Goal: Find contact information: Find contact information

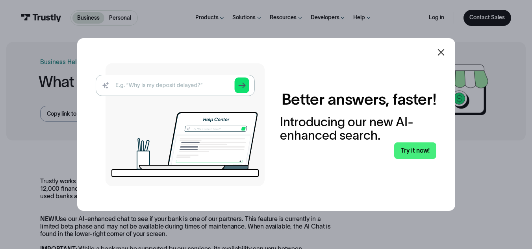
click at [202, 89] on img at bounding box center [180, 124] width 169 height 123
click at [143, 84] on img at bounding box center [180, 124] width 169 height 123
click at [441, 54] on icon at bounding box center [441, 52] width 9 height 9
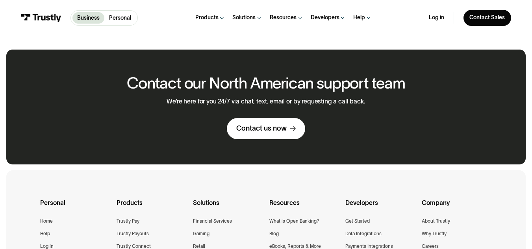
scroll to position [959, 0]
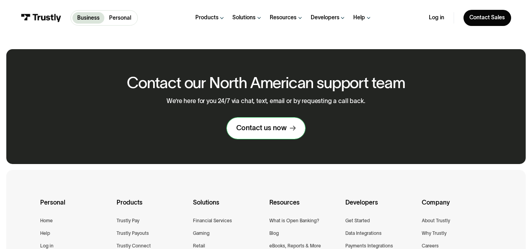
click at [269, 130] on div "Contact us now" at bounding box center [261, 128] width 50 height 9
